Goal: Task Accomplishment & Management: Use online tool/utility

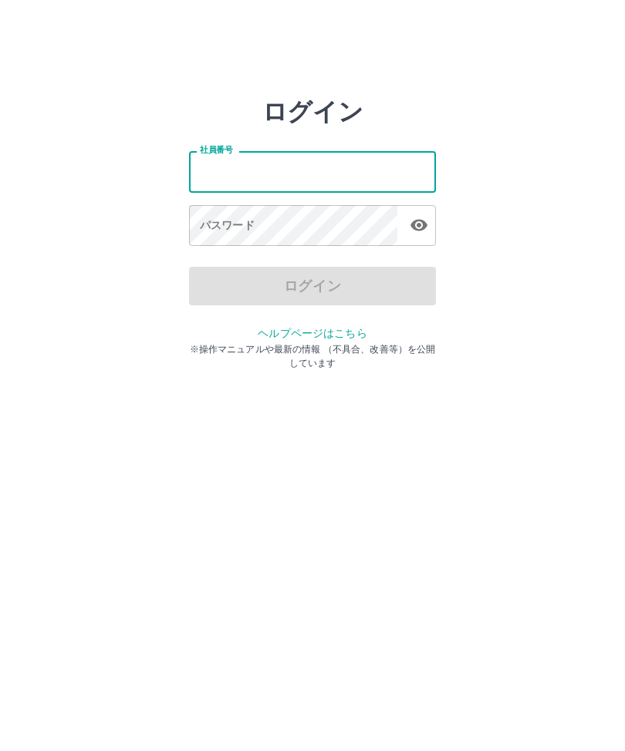
type input "*******"
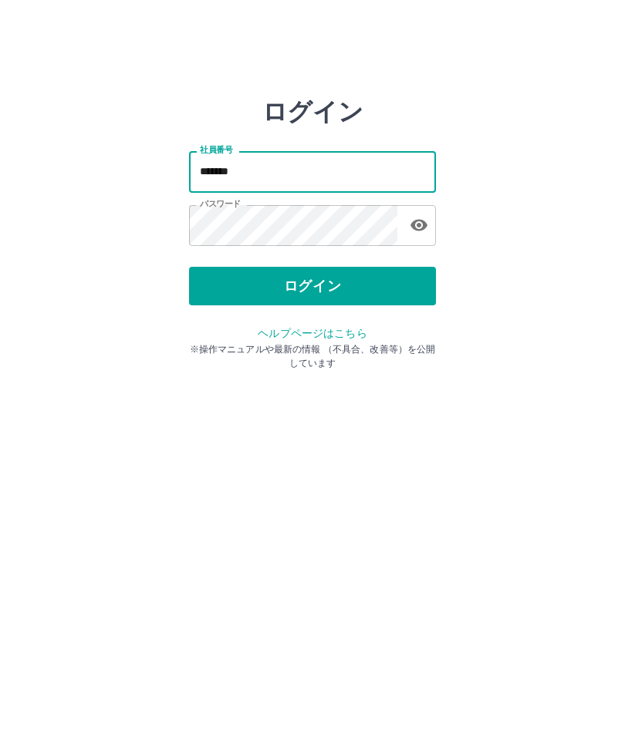
click at [336, 286] on button "ログイン" at bounding box center [312, 286] width 247 height 39
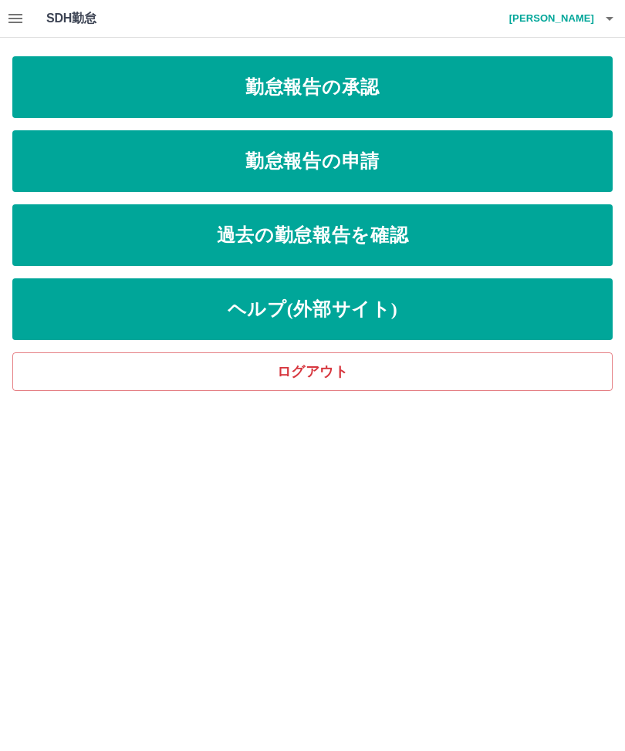
click at [455, 96] on link "勤怠報告の承認" at bounding box center [312, 87] width 600 height 62
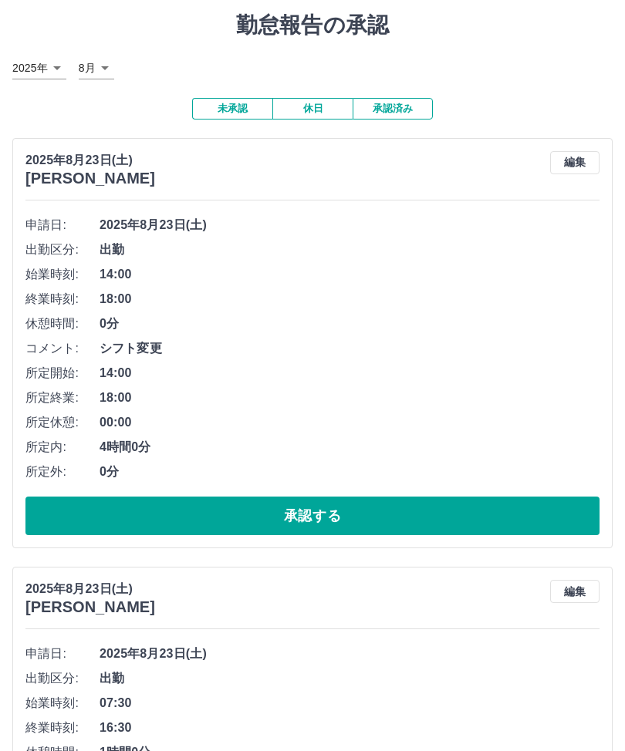
scroll to position [106, 0]
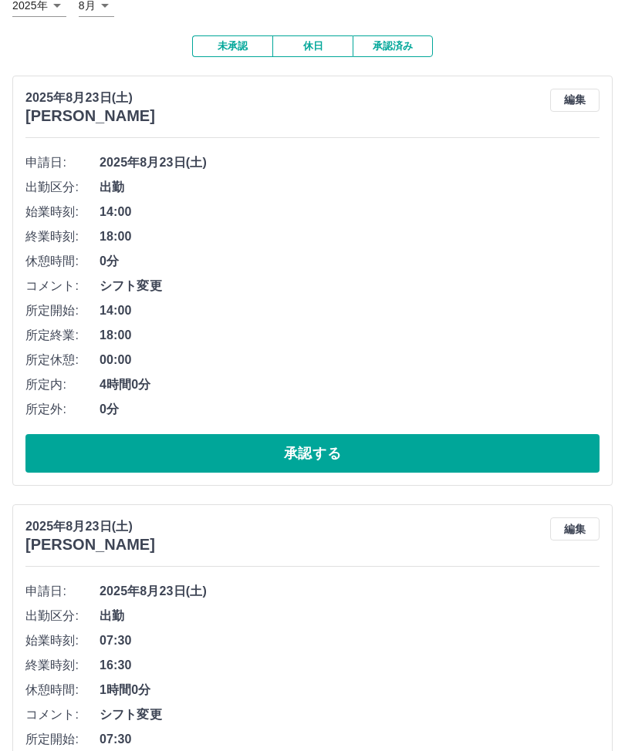
click at [332, 439] on button "承認する" at bounding box center [312, 453] width 574 height 39
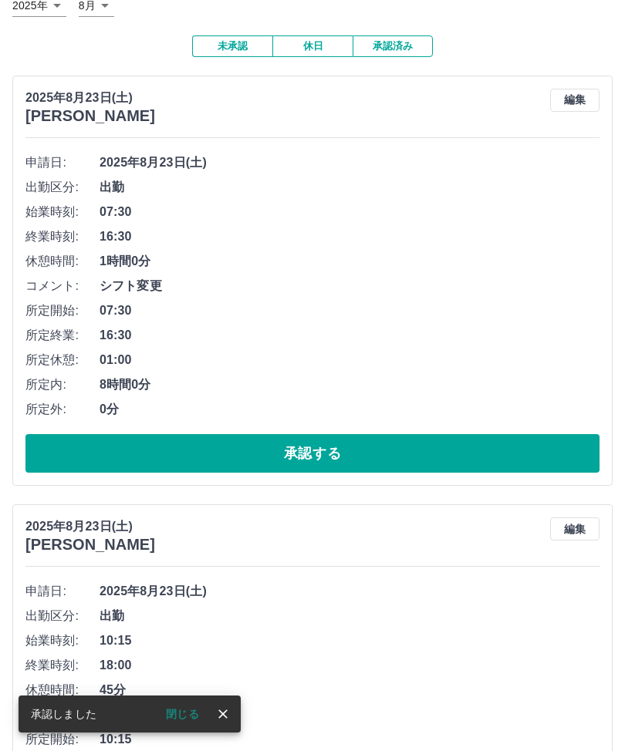
click at [343, 460] on button "承認する" at bounding box center [312, 453] width 574 height 39
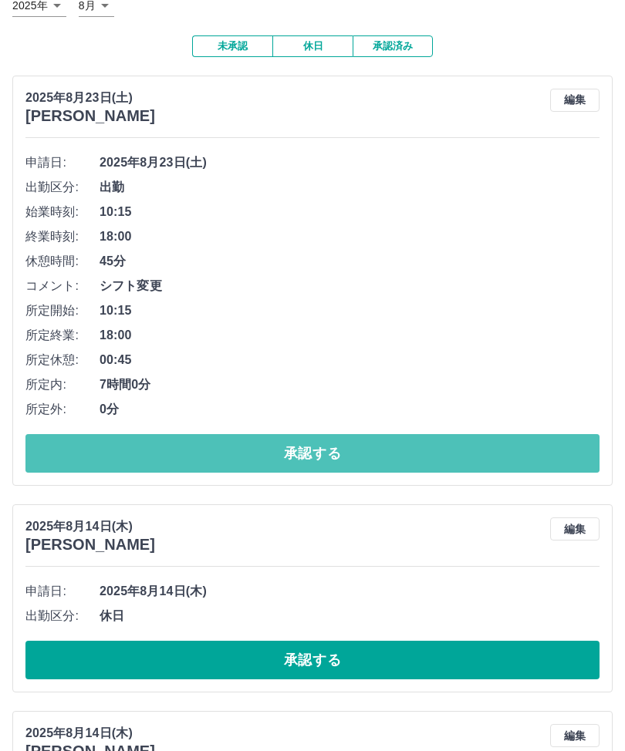
click at [332, 440] on button "承認する" at bounding box center [312, 453] width 574 height 39
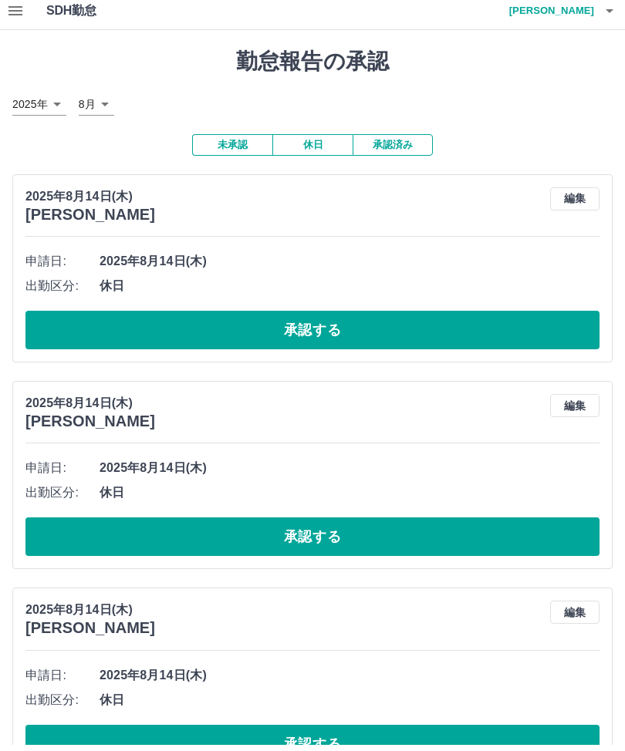
scroll to position [0, 0]
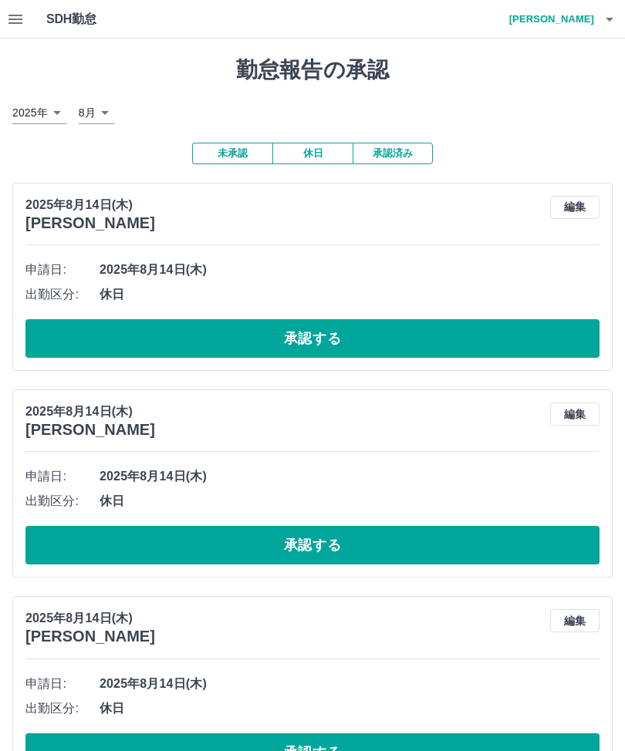
click at [400, 148] on button "承認済み" at bounding box center [393, 153] width 80 height 22
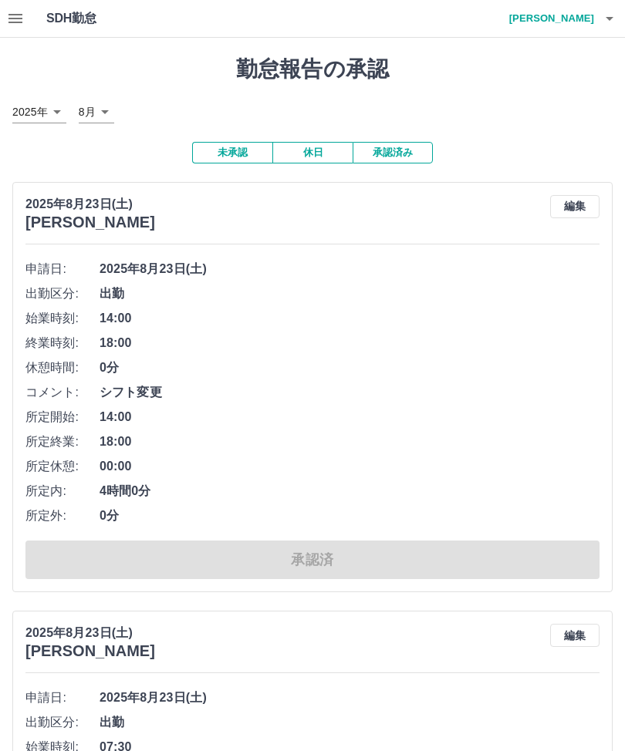
click at [615, 12] on icon "button" at bounding box center [609, 18] width 19 height 19
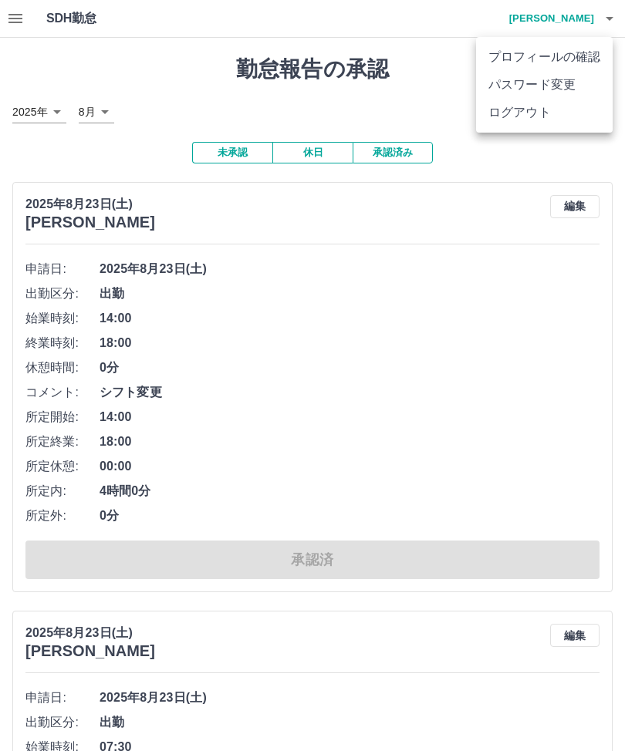
click at [539, 108] on li "ログアウト" at bounding box center [544, 113] width 137 height 28
